Goal: Navigation & Orientation: Find specific page/section

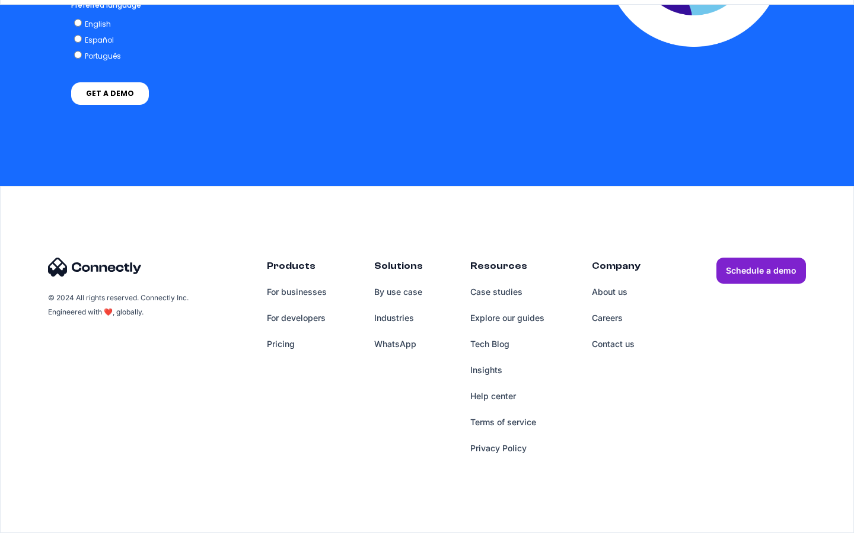
scroll to position [2939, 0]
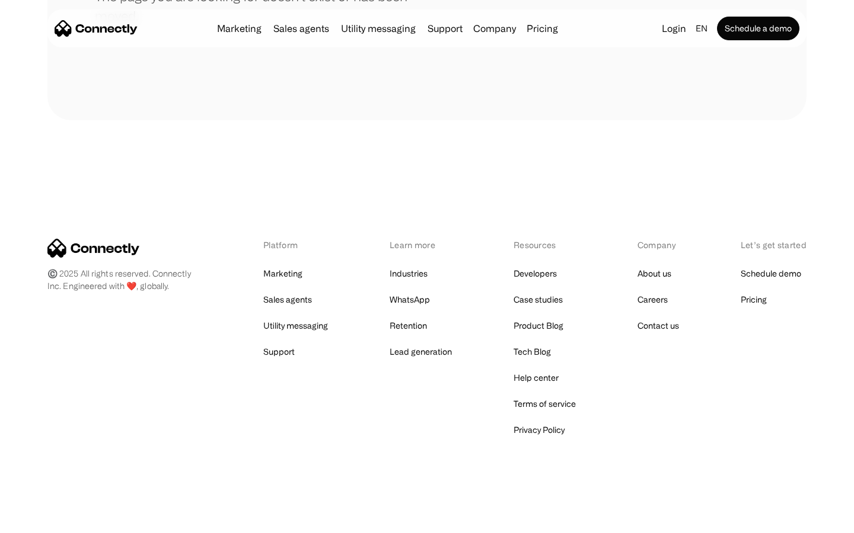
scroll to position [216, 0]
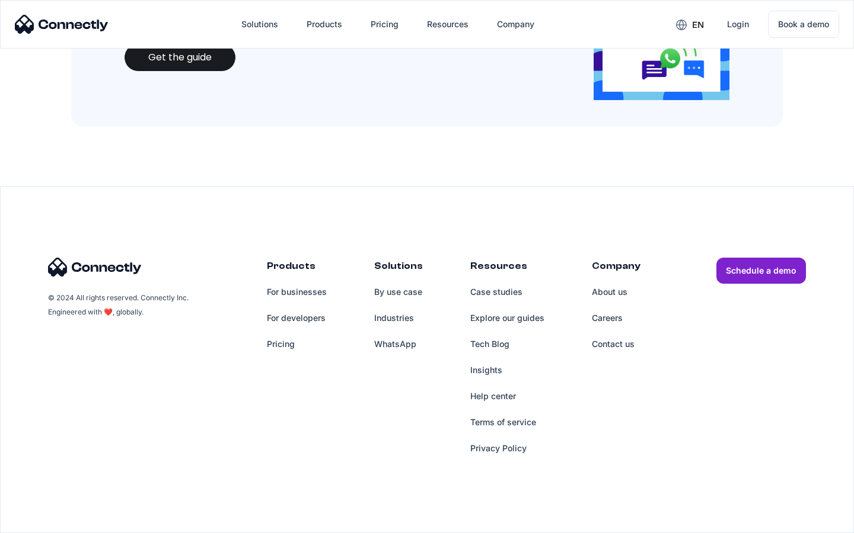
scroll to position [1289, 0]
